Goal: Find specific page/section: Find specific page/section

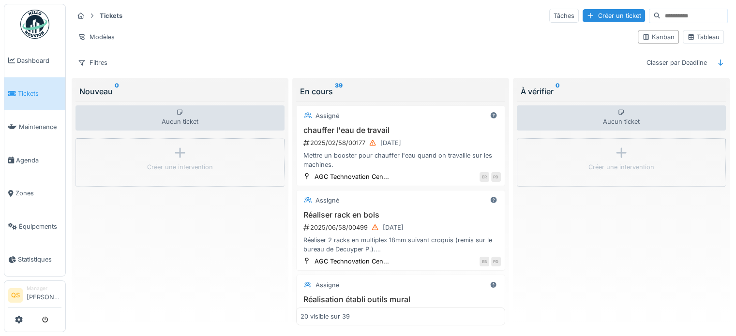
click at [31, 90] on span "Tickets" at bounding box center [40, 93] width 44 height 9
click at [37, 96] on span "Tickets" at bounding box center [40, 93] width 44 height 9
